Goal: Task Accomplishment & Management: Manage account settings

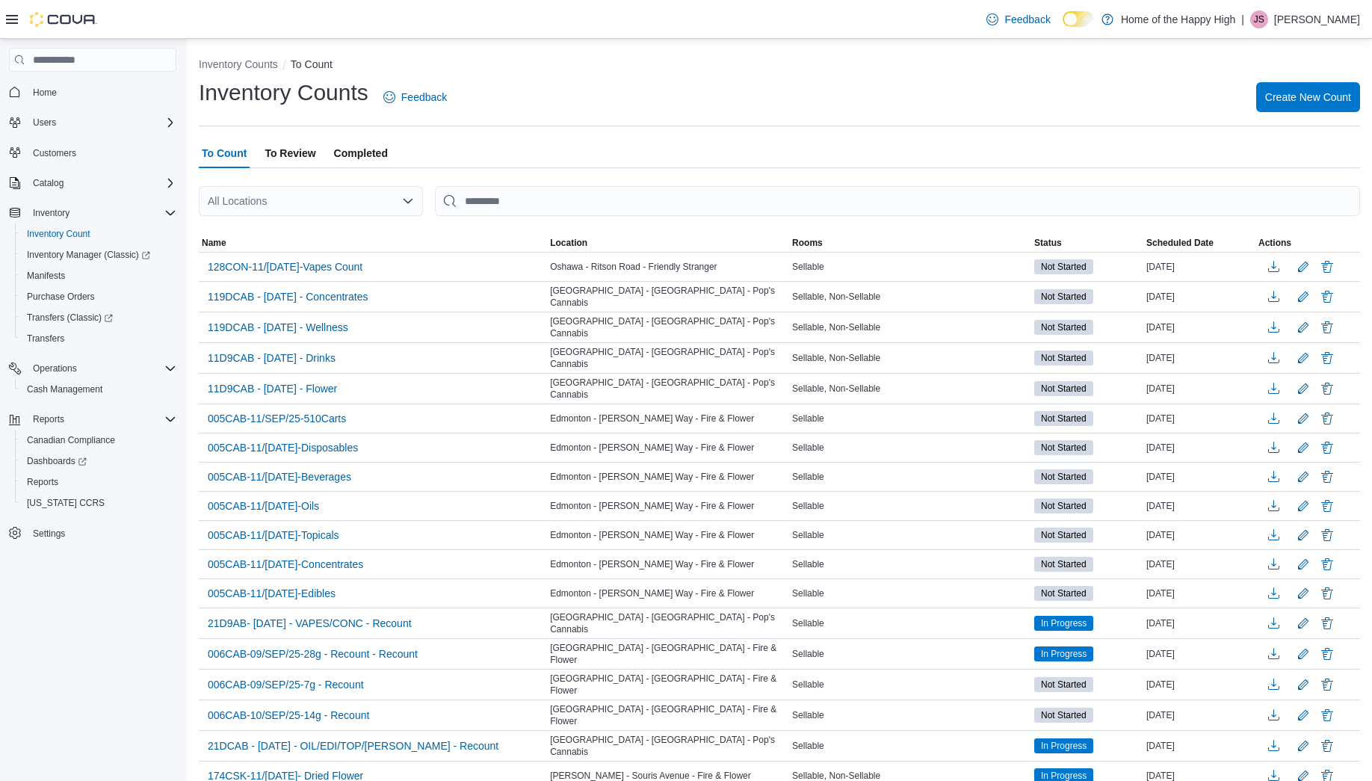
click at [1309, 20] on p "Jessica Sproul" at bounding box center [1317, 19] width 86 height 18
click at [1252, 157] on button "Sign Out" at bounding box center [1286, 149] width 138 height 24
